Goal: Task Accomplishment & Management: Manage account settings

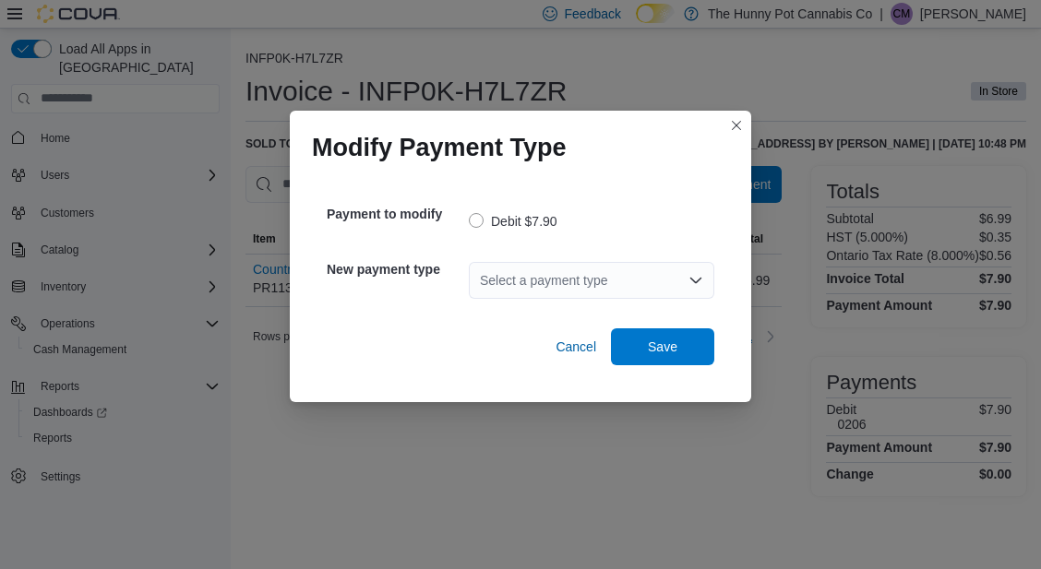
click at [586, 283] on div "Select a payment type" at bounding box center [591, 280] width 245 height 37
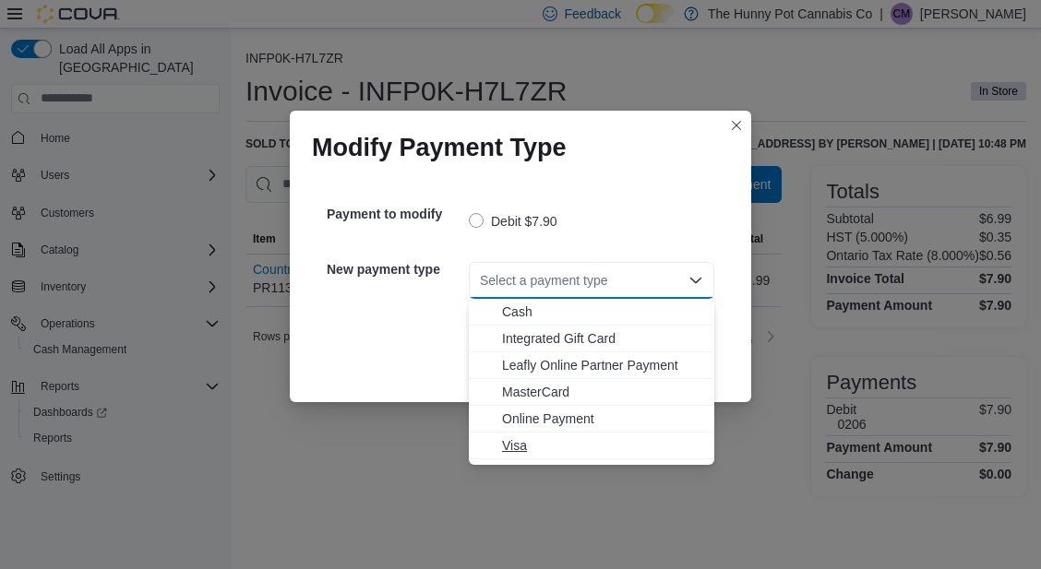
click at [531, 442] on span "Visa" at bounding box center [602, 445] width 201 height 18
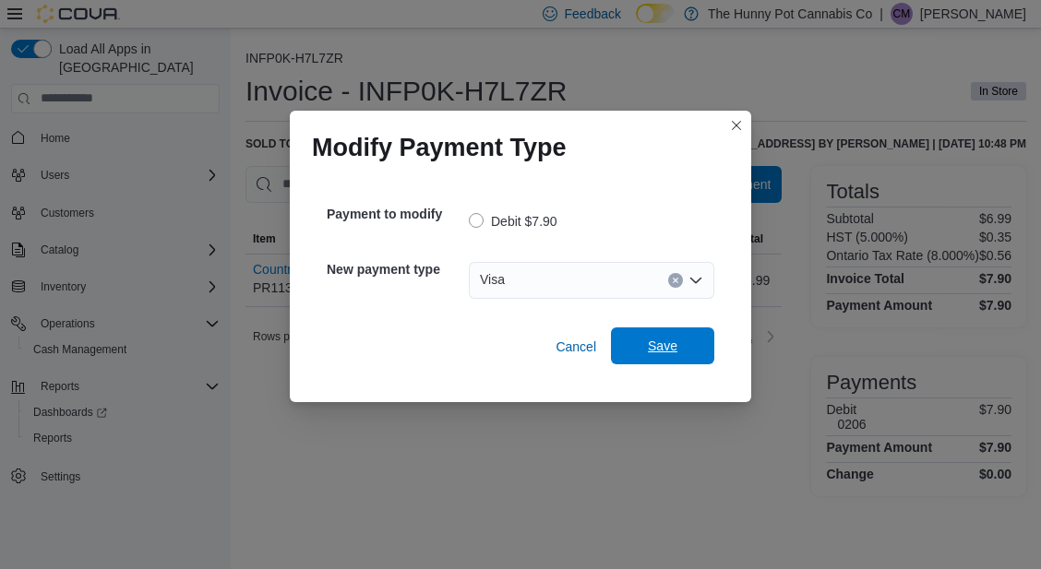
click at [673, 351] on span "Save" at bounding box center [663, 346] width 30 height 18
